Goal: Task Accomplishment & Management: Manage account settings

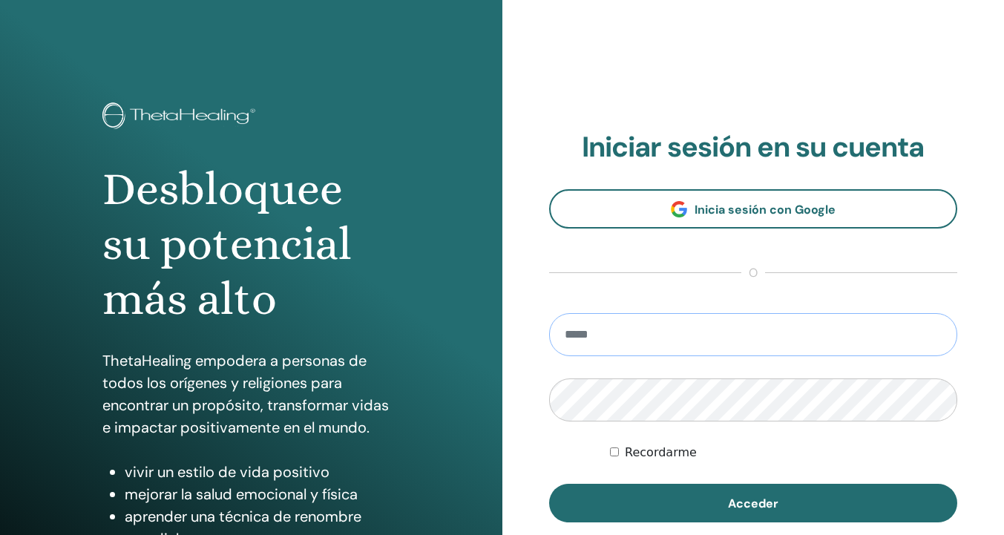
type input "**********"
click at [752, 503] on button "Acceder" at bounding box center [753, 503] width 409 height 39
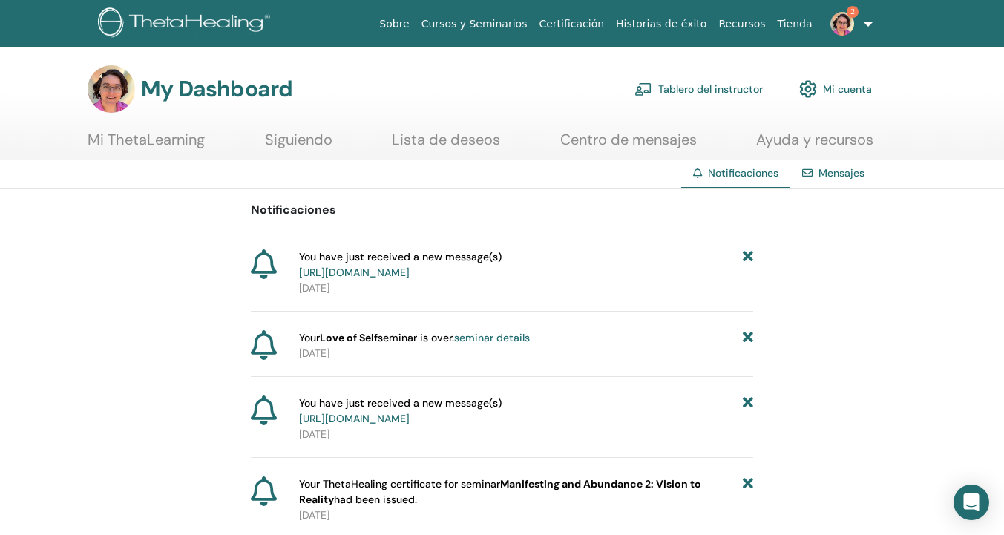
click at [410, 271] on link "[URL][DOMAIN_NAME]" at bounding box center [354, 272] width 111 height 13
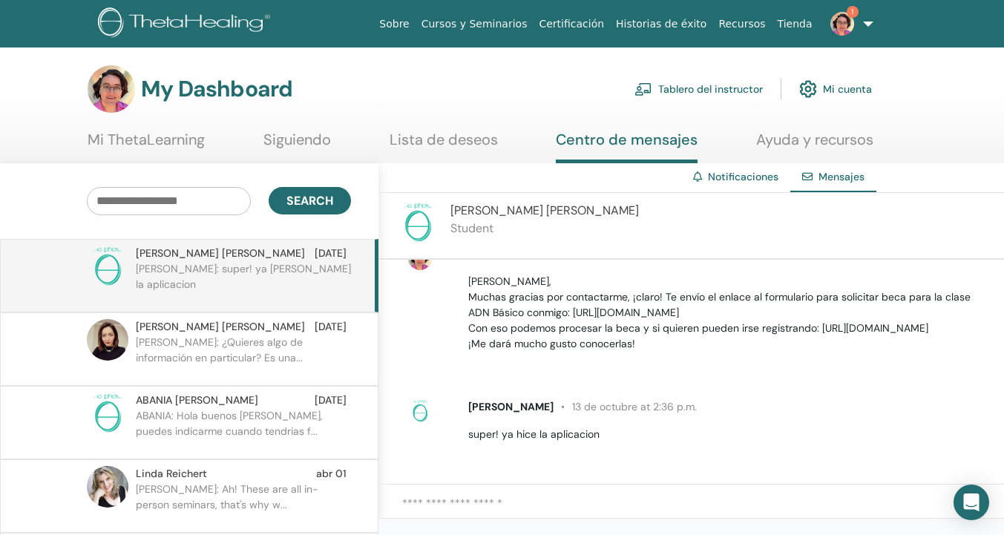
click at [840, 23] on img at bounding box center [842, 24] width 24 height 24
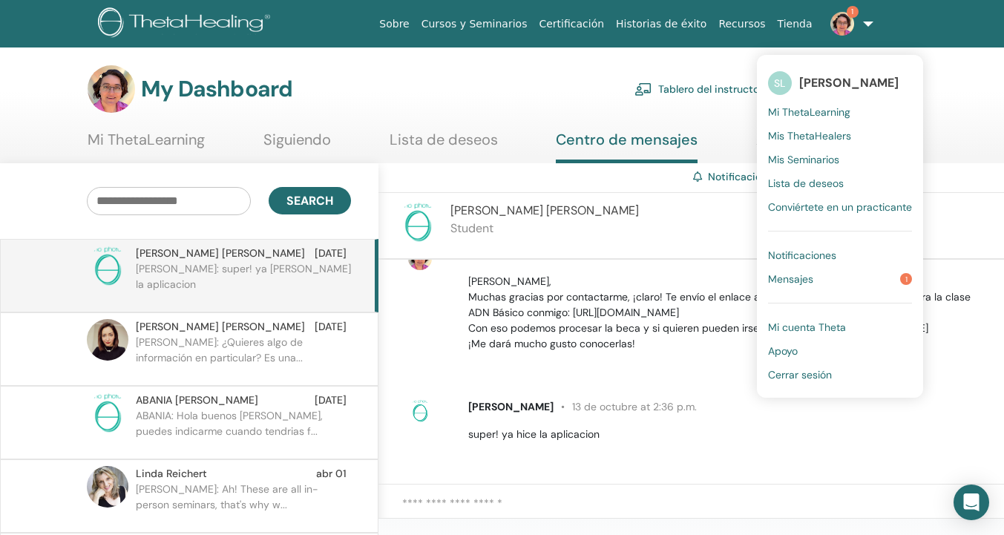
click at [820, 272] on link "Mensajes 1" at bounding box center [840, 279] width 144 height 24
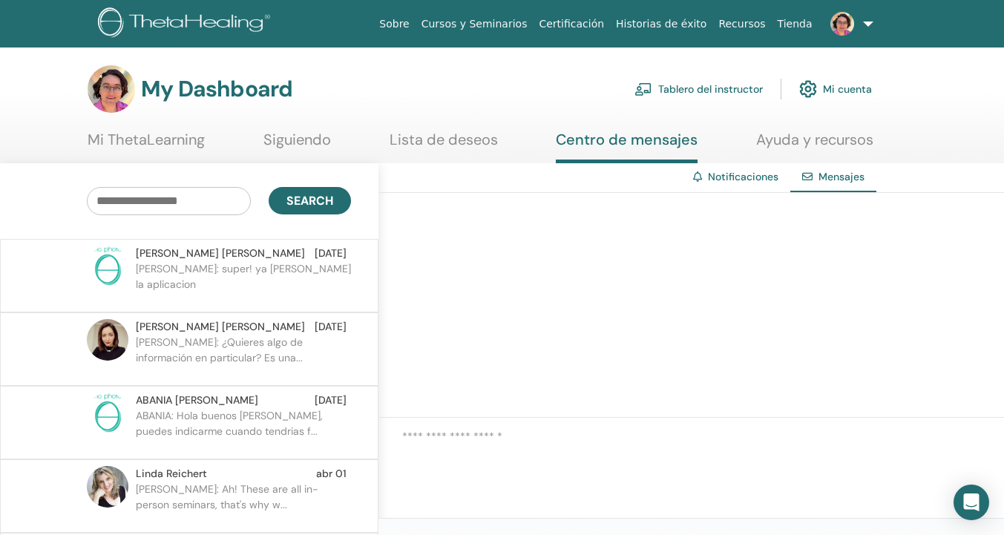
click at [176, 19] on img at bounding box center [186, 23] width 177 height 33
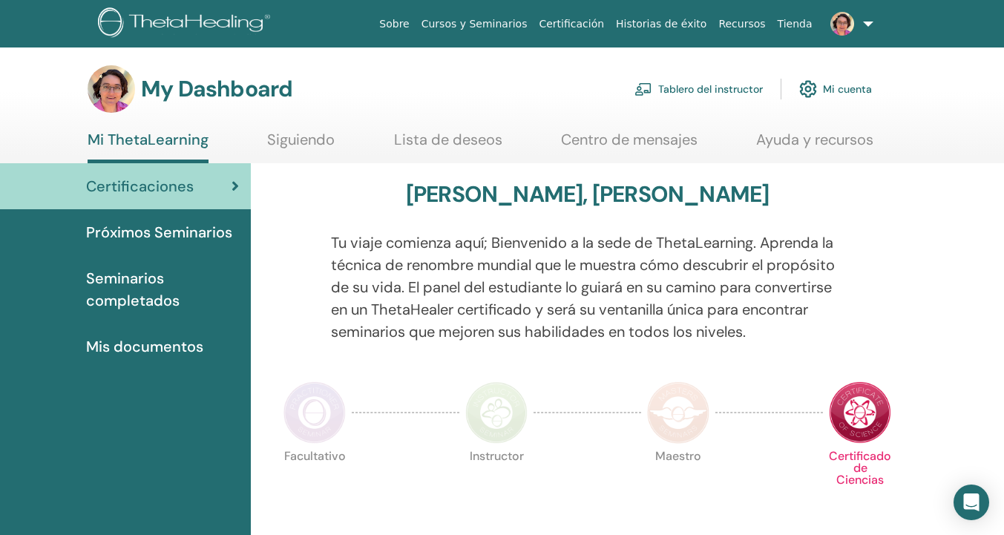
click at [711, 98] on link "Tablero del instructor" at bounding box center [698, 89] width 128 height 33
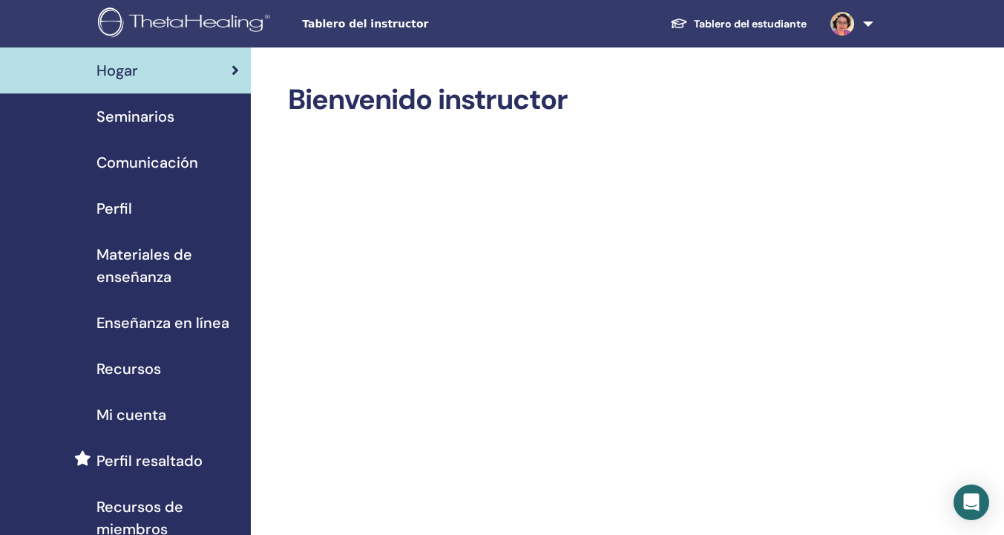
click at [161, 117] on span "Seminarios" at bounding box center [135, 116] width 78 height 22
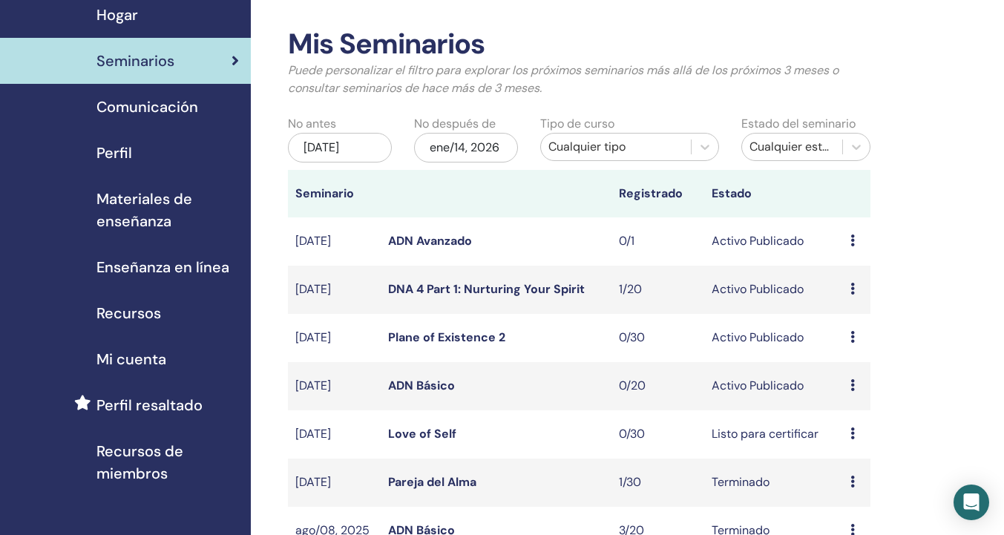
scroll to position [59, 0]
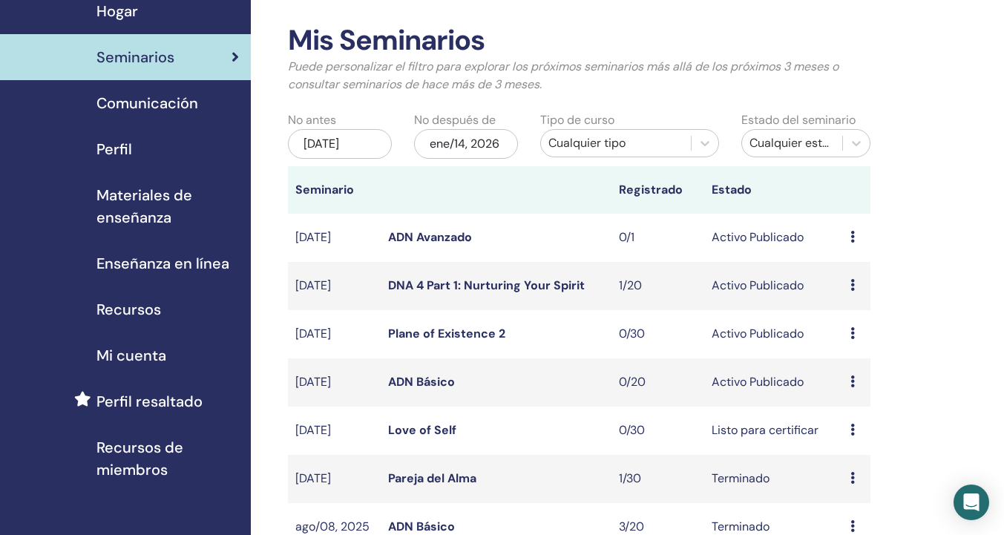
click at [857, 238] on div "Avance Editar asistentes Cancelar" at bounding box center [856, 238] width 13 height 18
click at [862, 296] on link "asistentes" at bounding box center [860, 295] width 56 height 16
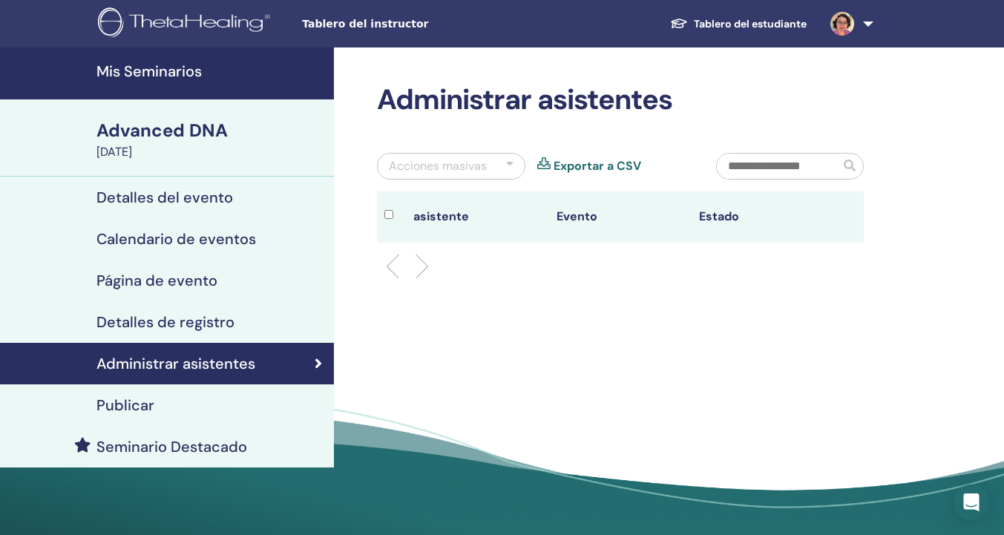
click at [218, 198] on h4 "Detalles del evento" at bounding box center [164, 197] width 137 height 18
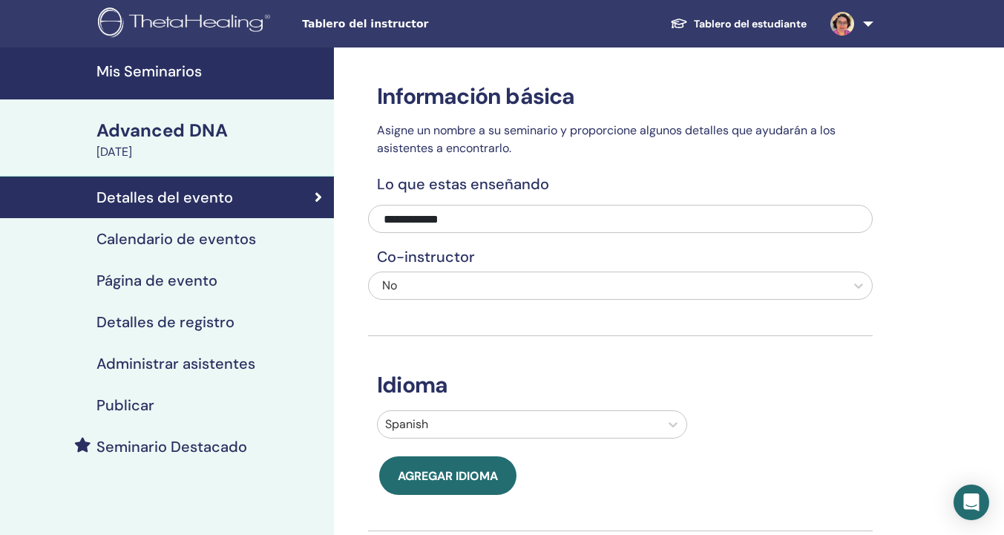
click at [324, 29] on span "Tablero del instructor" at bounding box center [413, 24] width 223 height 16
click at [180, 64] on h4 "Mis Seminarios" at bounding box center [210, 71] width 229 height 18
